Goal: Transaction & Acquisition: Purchase product/service

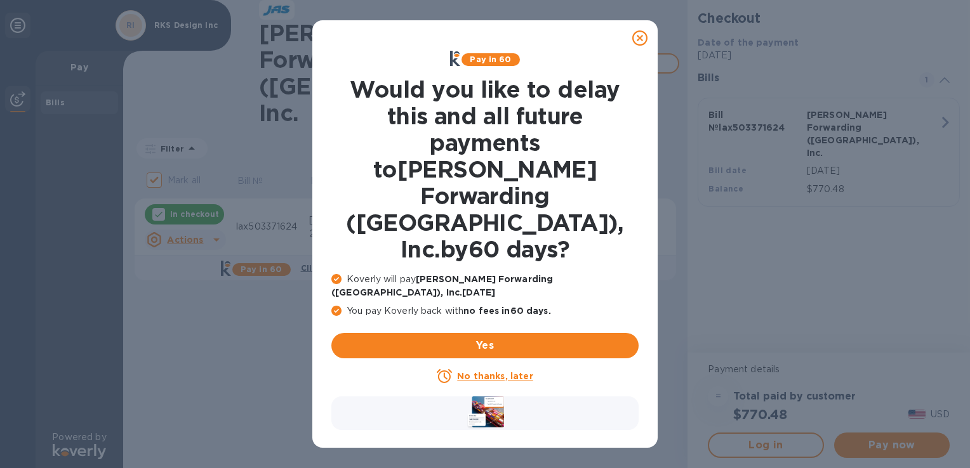
click at [498, 371] on u "No thanks, later" at bounding box center [495, 376] width 76 height 10
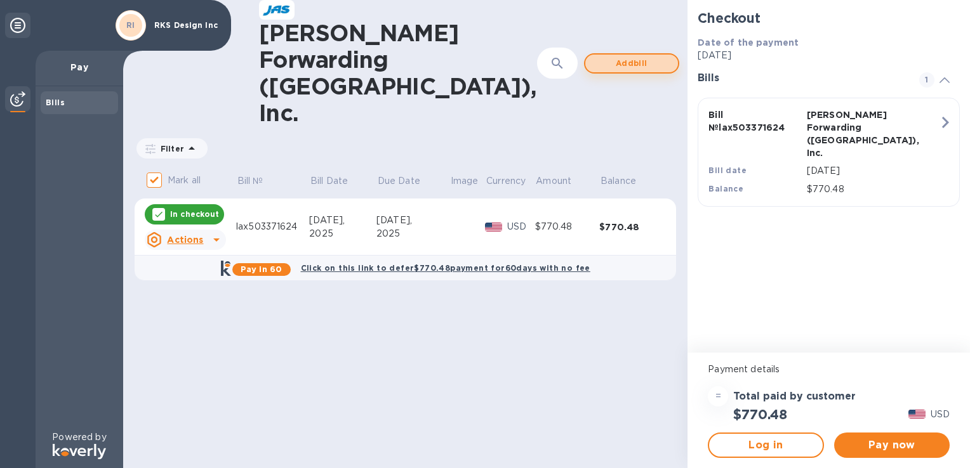
click at [595, 56] on span "Add bill" at bounding box center [631, 63] width 72 height 15
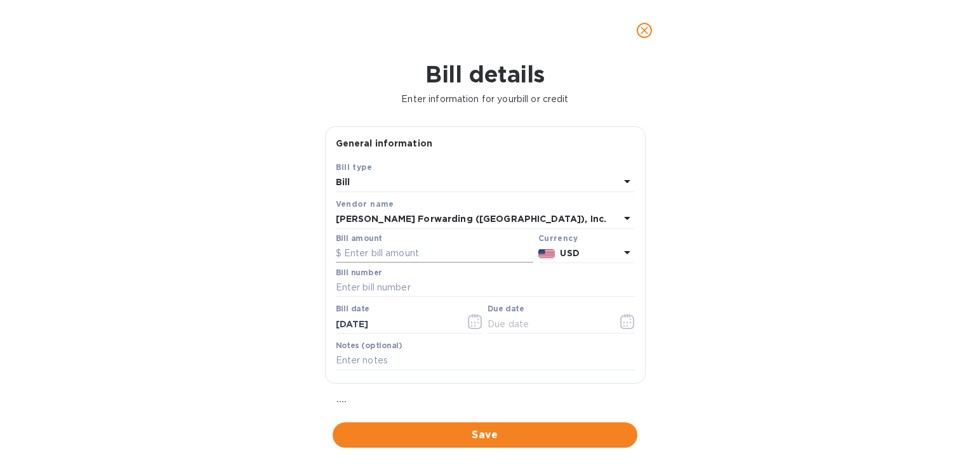
click at [447, 252] on input "text" at bounding box center [434, 253] width 197 height 19
type input "11.10"
click at [434, 284] on input "text" at bounding box center [485, 288] width 299 height 19
type input "lax503371630"
click at [471, 323] on icon "button" at bounding box center [472, 323] width 2 height 2
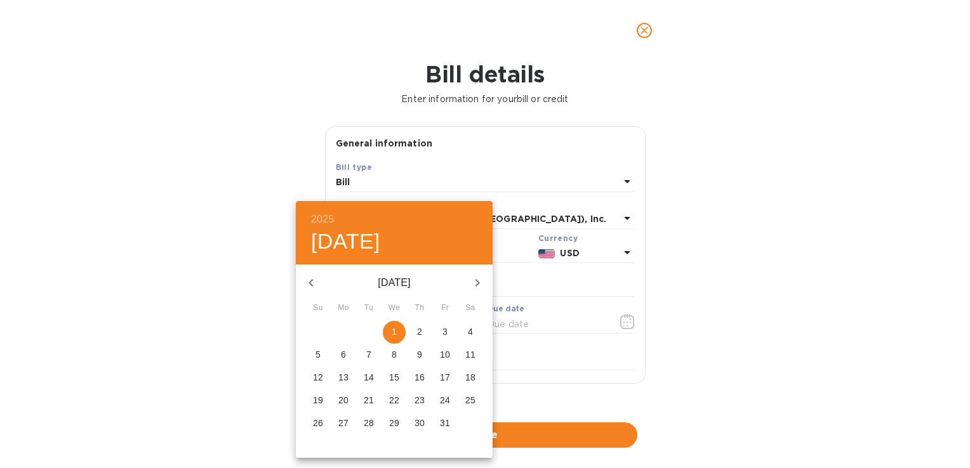
click at [310, 284] on icon "button" at bounding box center [310, 282] width 15 height 15
click at [309, 283] on icon "button" at bounding box center [310, 283] width 4 height 8
click at [322, 443] on p "31" at bounding box center [318, 446] width 10 height 13
type input "[DATE]"
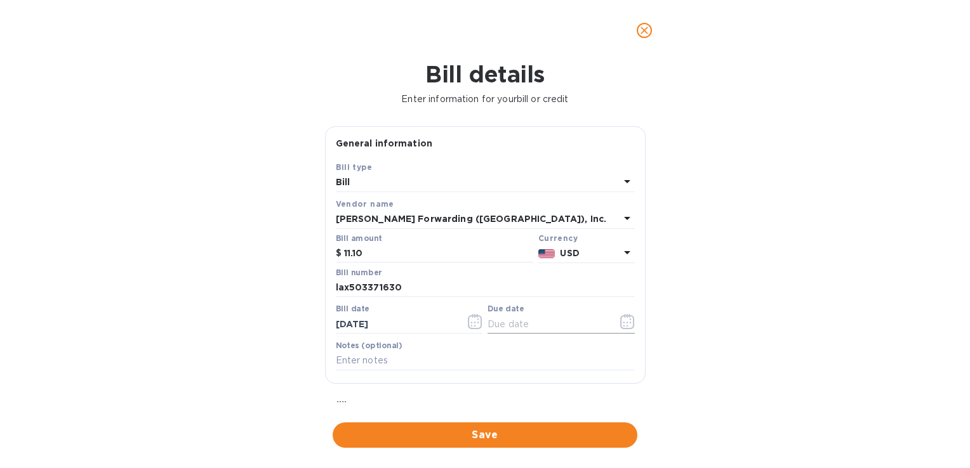
click at [622, 321] on icon "button" at bounding box center [627, 321] width 15 height 15
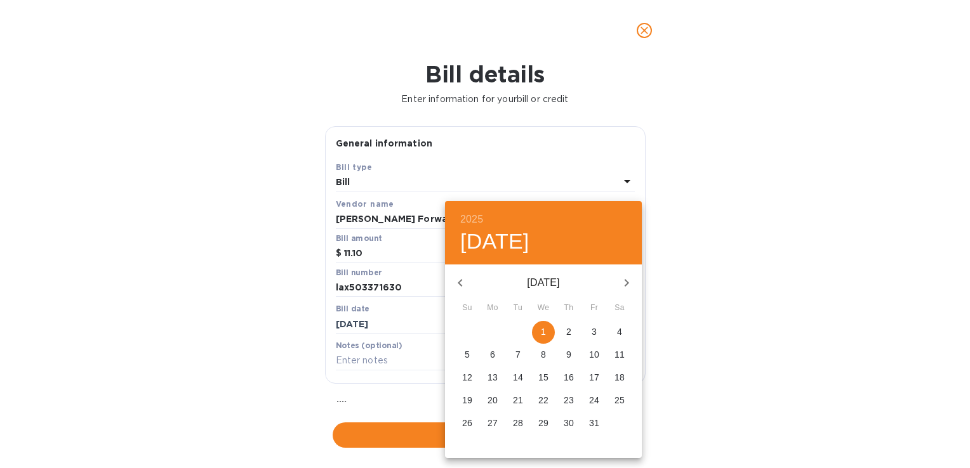
click at [460, 287] on icon "button" at bounding box center [460, 282] width 15 height 15
click at [519, 427] on p "30" at bounding box center [518, 423] width 10 height 13
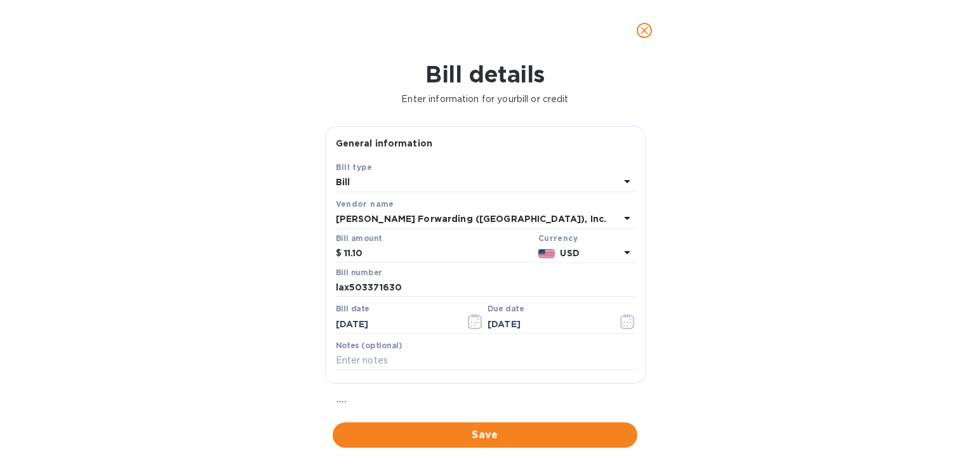
type input "[DATE]"
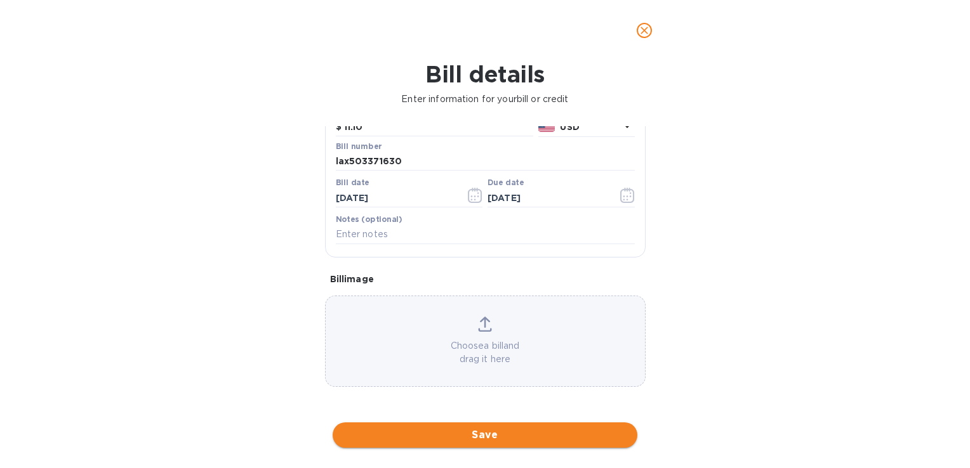
click at [482, 433] on span "Save" at bounding box center [485, 435] width 284 height 15
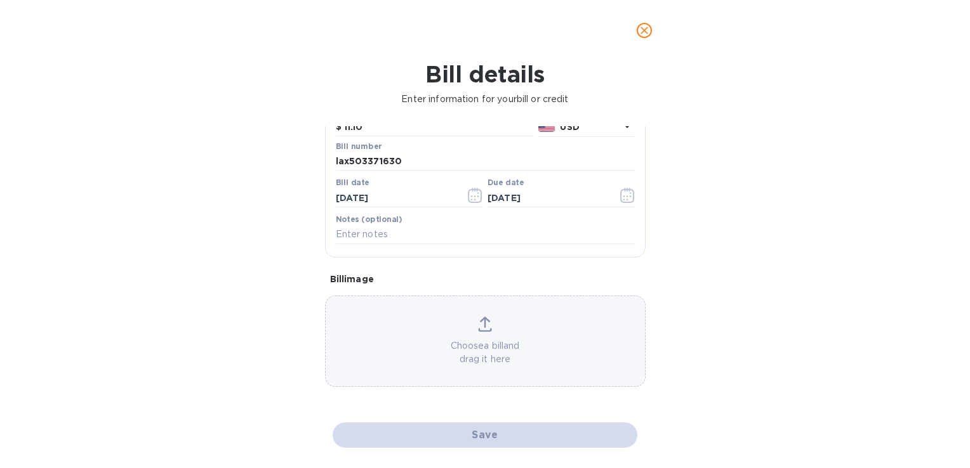
checkbox input "false"
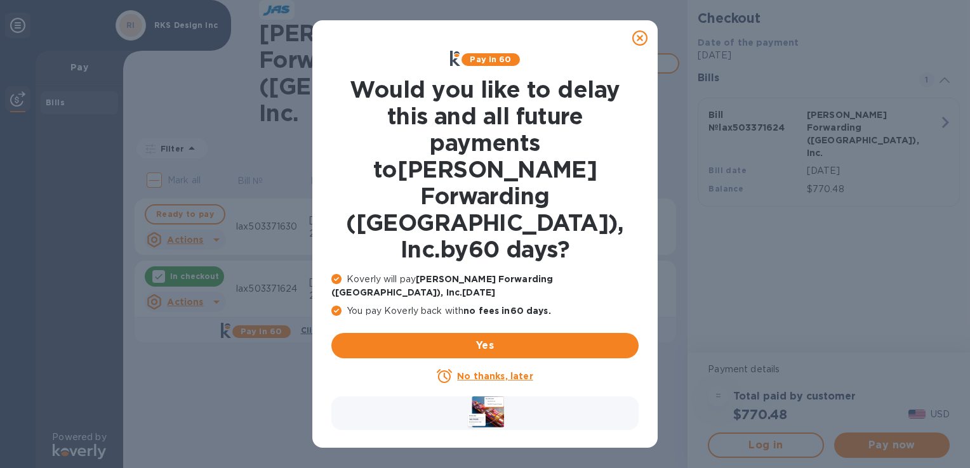
click at [501, 371] on u "No thanks, later" at bounding box center [495, 376] width 76 height 10
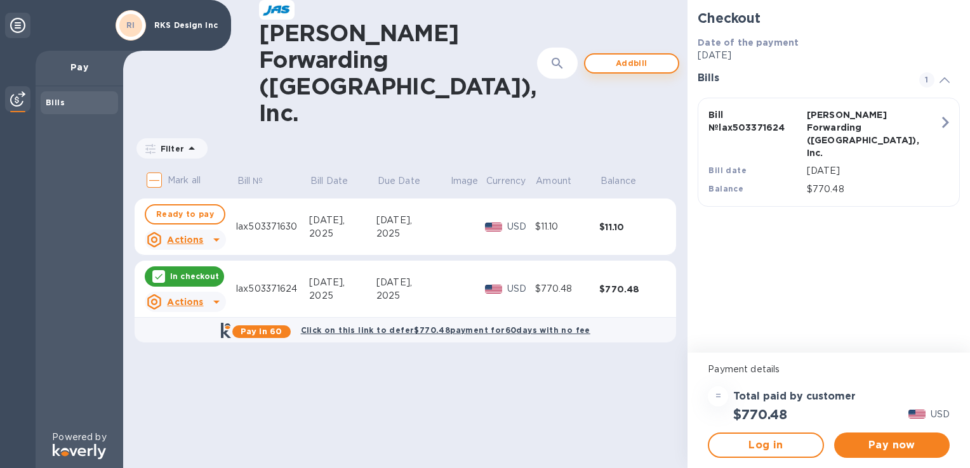
click at [595, 56] on span "Add bill" at bounding box center [631, 63] width 72 height 15
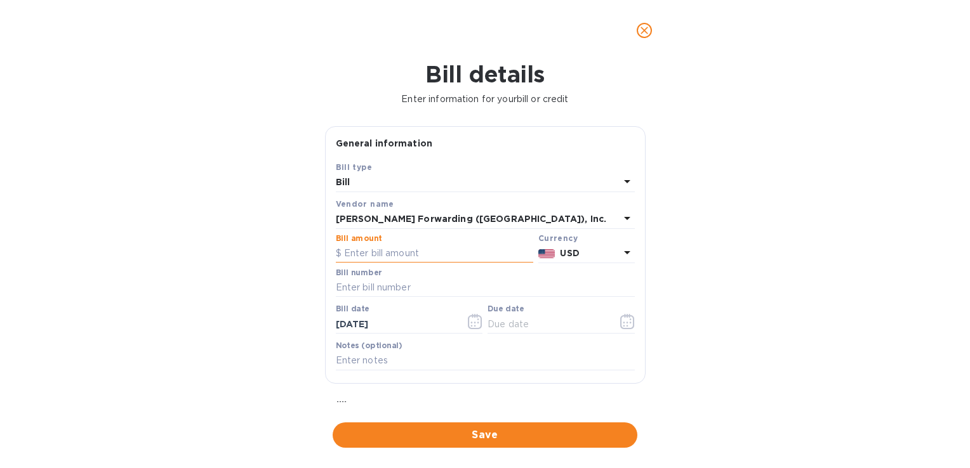
click at [394, 251] on input "text" at bounding box center [434, 253] width 197 height 19
type input "94.70"
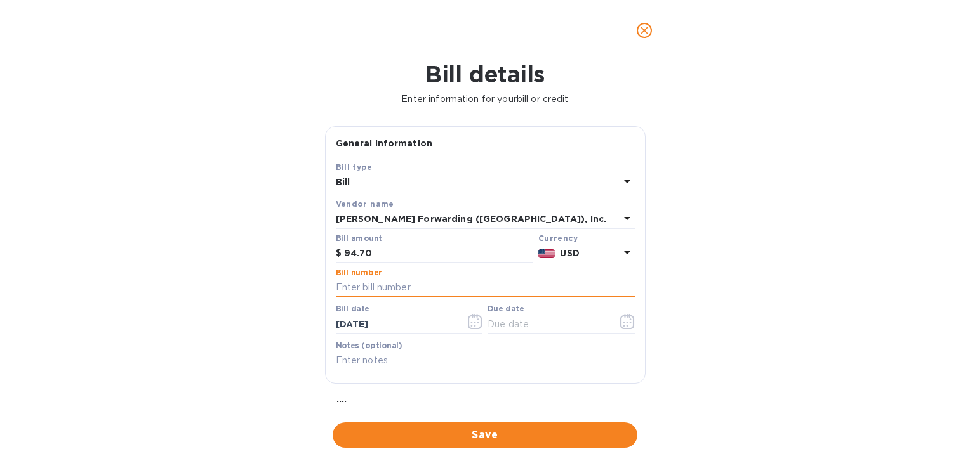
click at [401, 282] on input "text" at bounding box center [485, 288] width 299 height 19
type input "lax503371633"
click at [473, 326] on icon "button" at bounding box center [475, 321] width 15 height 15
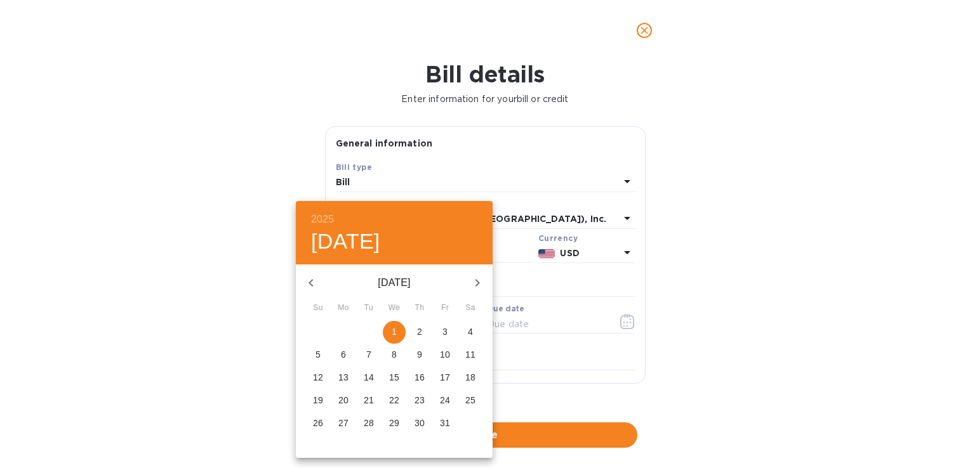
click at [314, 281] on icon "button" at bounding box center [310, 282] width 15 height 15
click at [312, 281] on icon "button" at bounding box center [310, 282] width 15 height 15
click at [310, 446] on span "31" at bounding box center [318, 446] width 23 height 13
type input "[DATE]"
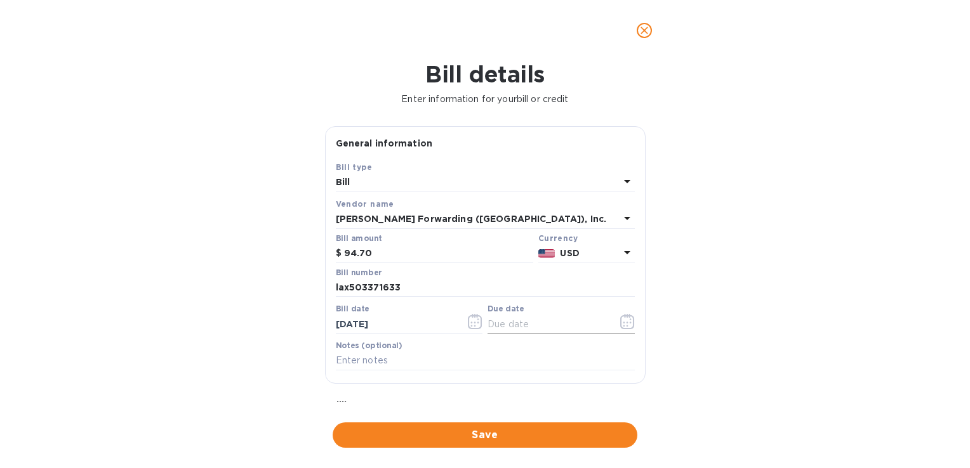
click at [620, 324] on icon "button" at bounding box center [627, 321] width 15 height 15
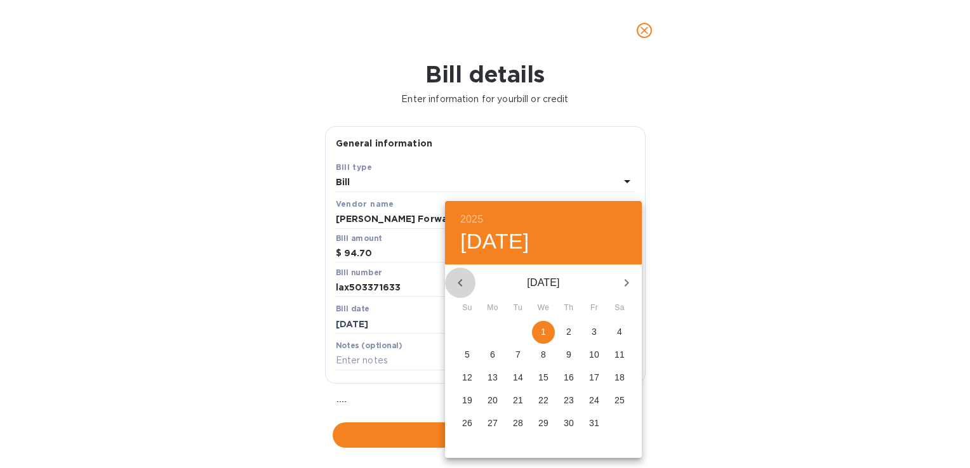
click at [463, 281] on icon "button" at bounding box center [460, 282] width 15 height 15
click at [520, 425] on p "30" at bounding box center [518, 423] width 10 height 13
type input "[DATE]"
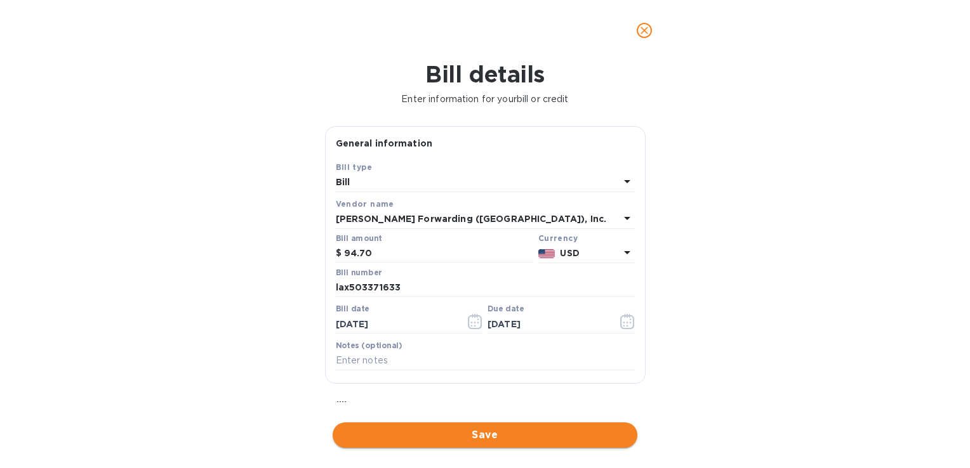
click at [484, 430] on span "Save" at bounding box center [485, 435] width 284 height 15
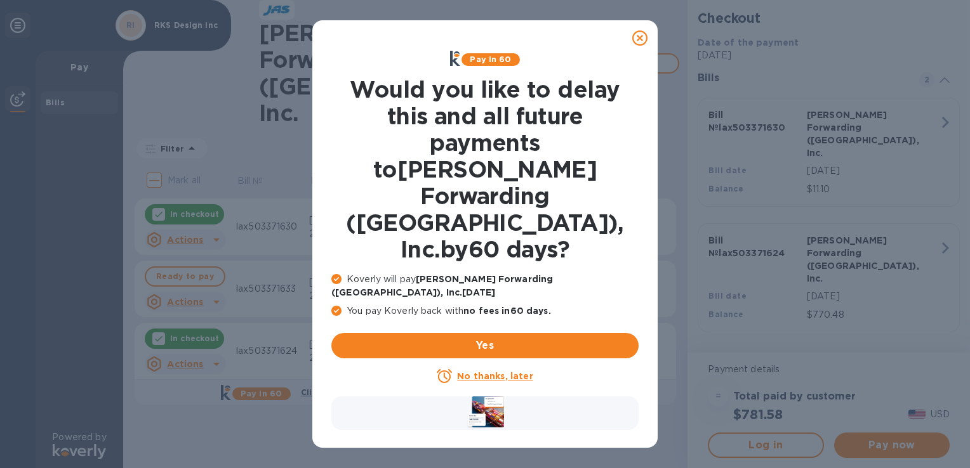
click at [480, 371] on u "No thanks, later" at bounding box center [495, 376] width 76 height 10
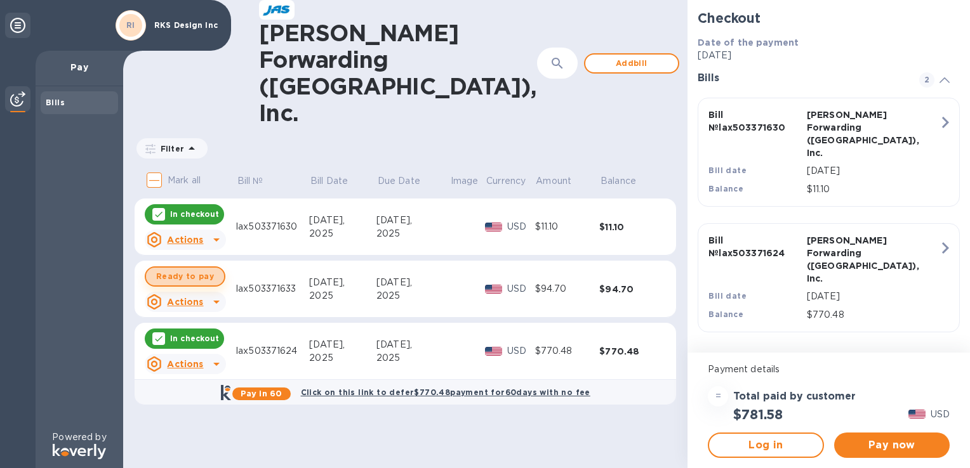
click at [200, 269] on span "Ready to pay" at bounding box center [185, 276] width 58 height 15
checkbox input "true"
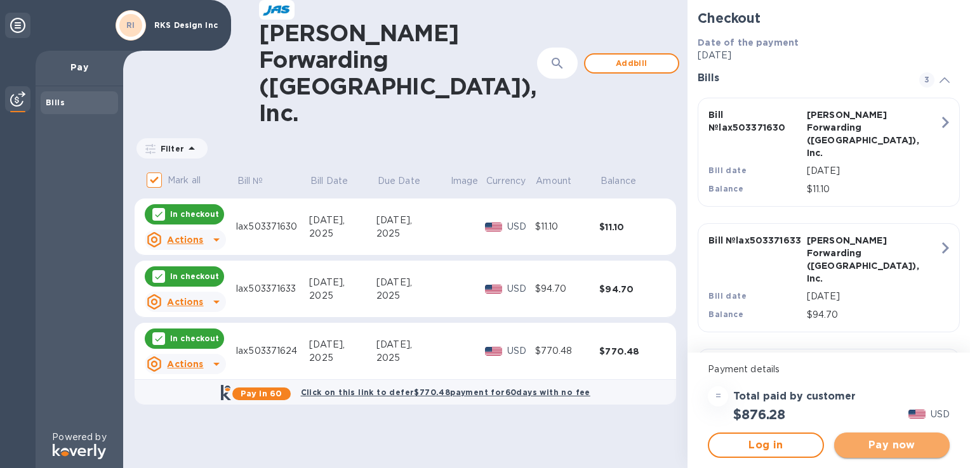
click at [905, 444] on span "Pay now" at bounding box center [891, 445] width 95 height 15
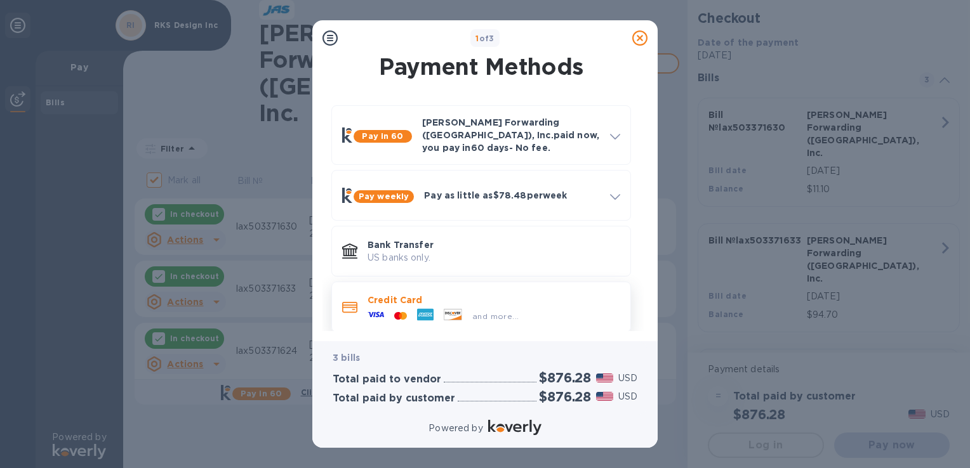
scroll to position [7, 0]
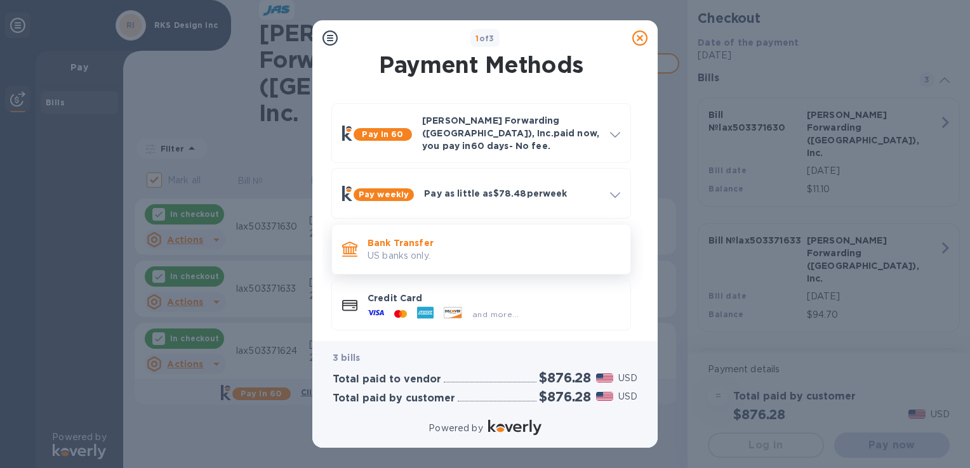
click at [480, 249] on p "US banks only." at bounding box center [493, 255] width 253 height 13
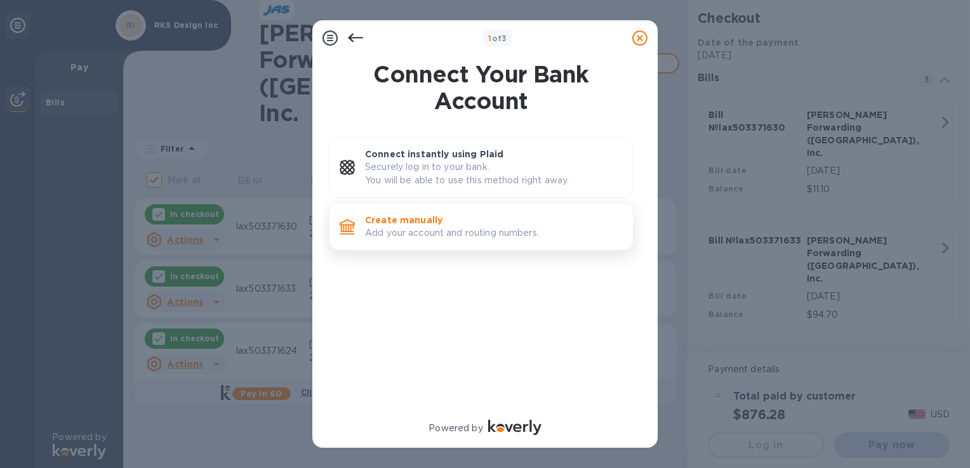
click at [440, 235] on p "Add your account and routing numbers." at bounding box center [494, 233] width 258 height 13
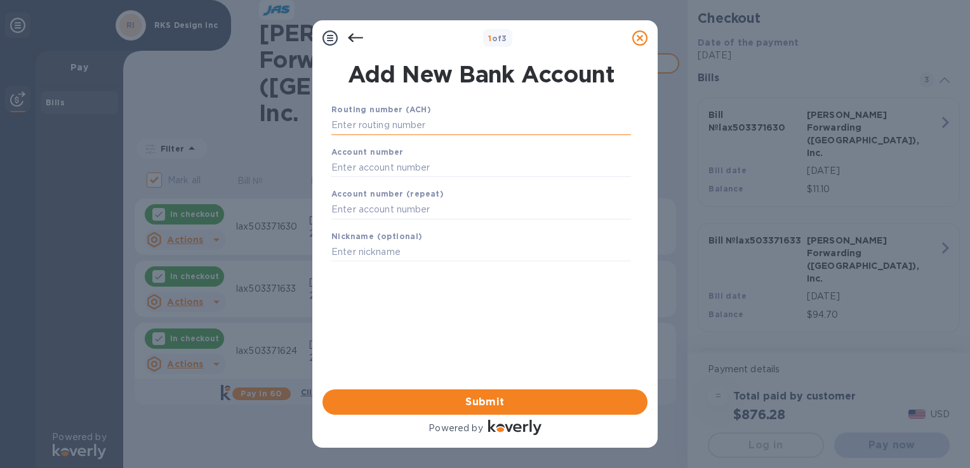
click at [446, 125] on input "text" at bounding box center [481, 125] width 300 height 19
paste input "121042882"
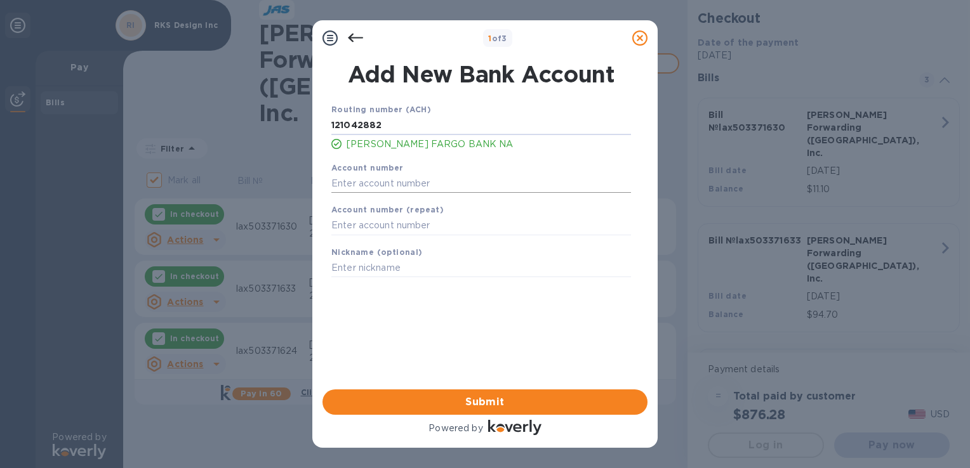
type input "121042882"
click at [409, 183] on input "text" at bounding box center [481, 183] width 300 height 19
paste input "8480566218"
type input "8480566218"
click at [442, 222] on input "text" at bounding box center [481, 225] width 300 height 19
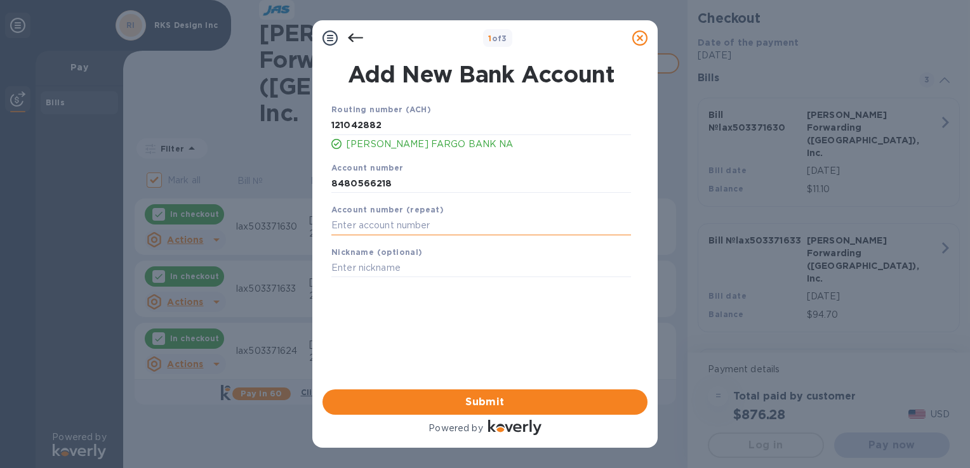
paste input "8480566218"
type input "8480566218"
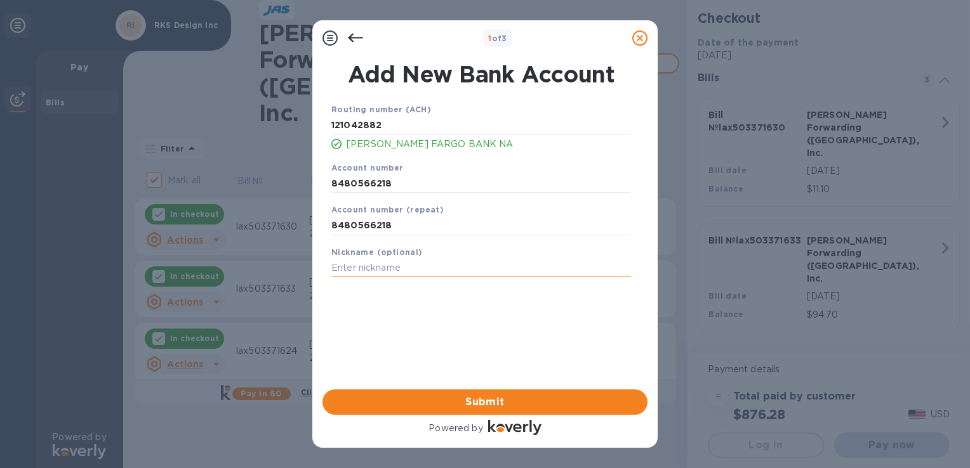
click at [421, 270] on input "text" at bounding box center [481, 268] width 300 height 19
type input "RKS Design"
click at [482, 399] on span "Submit" at bounding box center [485, 402] width 305 height 15
